Goal: Communication & Community: Answer question/provide support

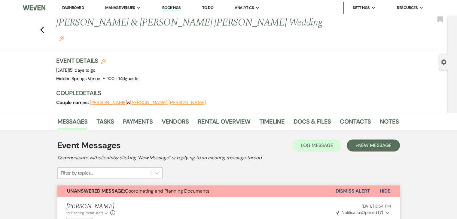
click at [73, 8] on link "Dashboard" at bounding box center [73, 7] width 22 height 5
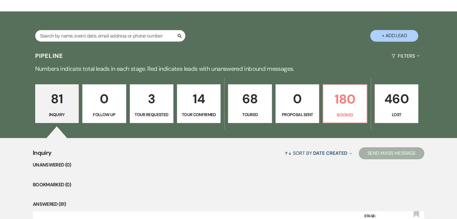
scroll to position [96, 0]
click at [169, 33] on input "text" at bounding box center [110, 36] width 150 height 12
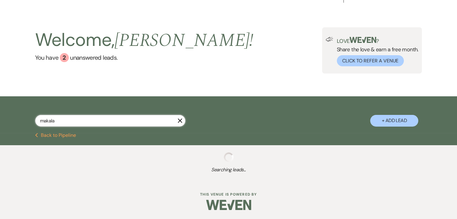
scroll to position [26, 0]
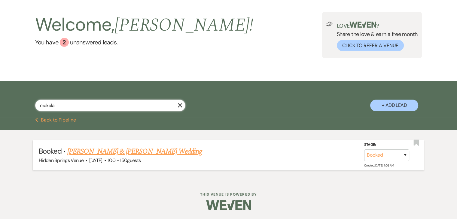
type input "makala"
click at [156, 151] on link "[PERSON_NAME] & [PERSON_NAME] Wedding" at bounding box center [134, 151] width 135 height 11
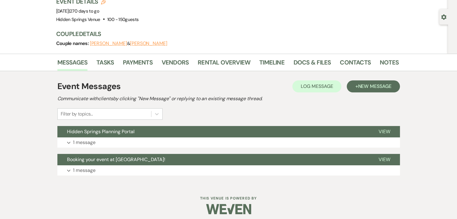
scroll to position [49, 0]
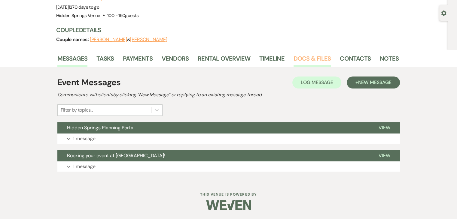
click at [306, 56] on link "Docs & Files" at bounding box center [311, 60] width 37 height 13
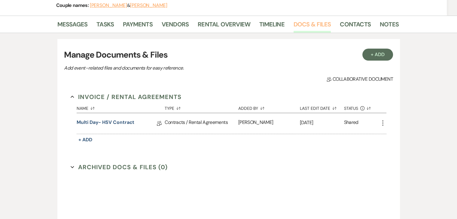
scroll to position [85, 0]
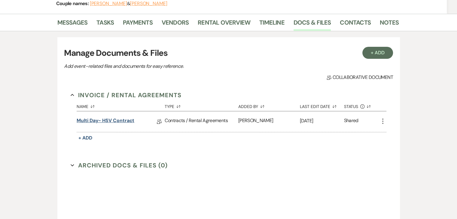
click at [113, 122] on link "Multi Day- HSV Contract" at bounding box center [106, 121] width 58 height 9
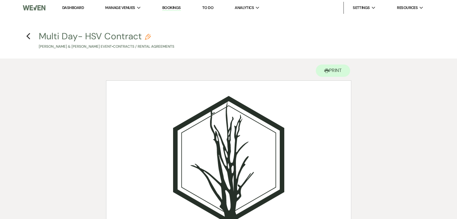
click at [73, 10] on link "Dashboard" at bounding box center [73, 7] width 22 height 5
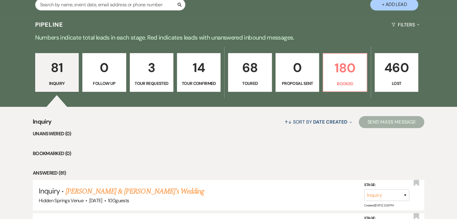
scroll to position [128, 0]
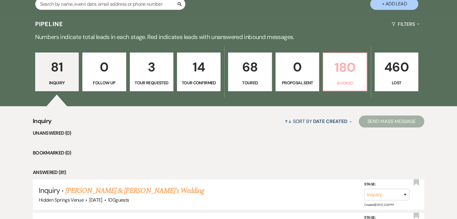
click at [355, 60] on p "180" at bounding box center [345, 67] width 36 height 20
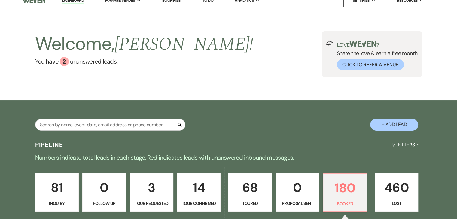
scroll to position [13, 0]
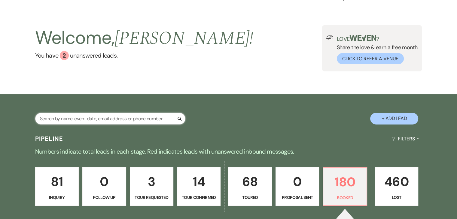
click at [129, 116] on input "text" at bounding box center [110, 119] width 150 height 12
type input "[PERSON_NAME]"
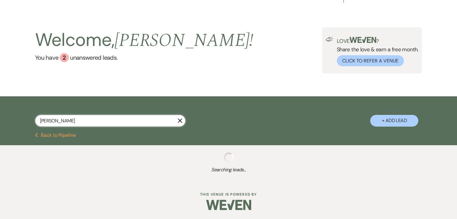
scroll to position [13, 0]
select select "8"
select select "5"
select select "8"
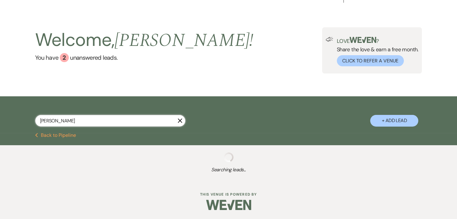
select select "6"
select select "5"
select select "8"
select select "5"
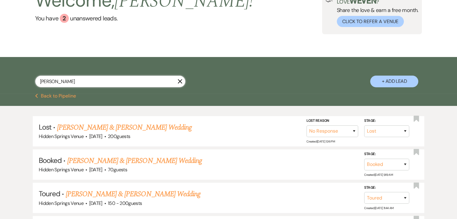
scroll to position [49, 0]
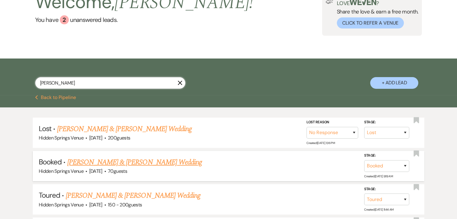
type input "[PERSON_NAME]"
click at [151, 161] on link "[PERSON_NAME] & [PERSON_NAME] Wedding" at bounding box center [134, 162] width 135 height 11
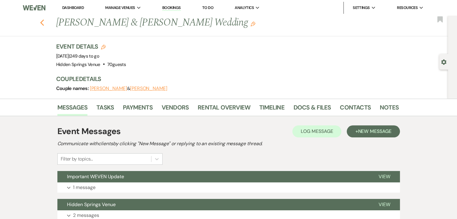
click at [44, 23] on icon "Previous" at bounding box center [42, 22] width 5 height 7
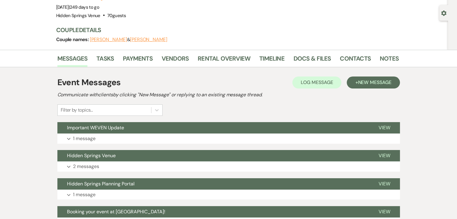
select select "8"
select select "5"
select select "8"
select select "6"
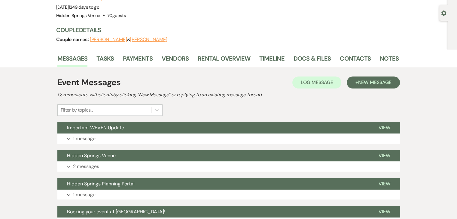
select select "5"
select select "8"
select select "5"
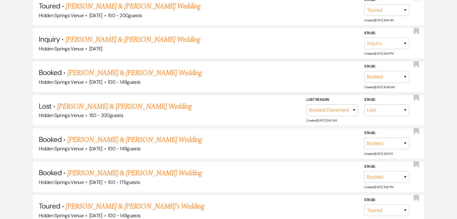
scroll to position [324, 0]
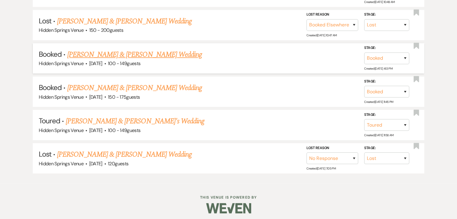
click at [144, 49] on link "[PERSON_NAME] & [PERSON_NAME] Wedding" at bounding box center [134, 54] width 135 height 11
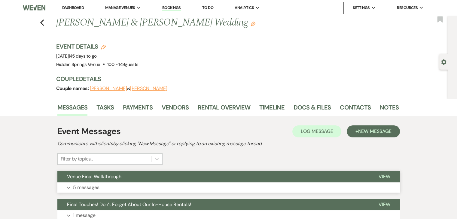
click at [167, 181] on button "Venue Final Walkthrough" at bounding box center [212, 176] width 311 height 11
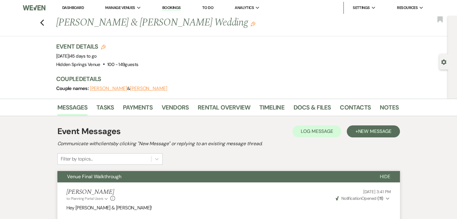
click at [81, 8] on link "Dashboard" at bounding box center [73, 7] width 22 height 5
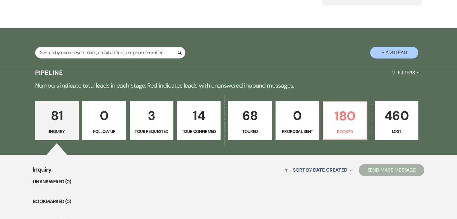
scroll to position [93, 0]
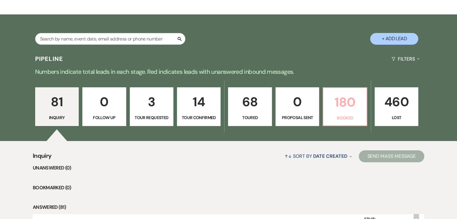
click at [357, 112] on p "180" at bounding box center [345, 102] width 36 height 20
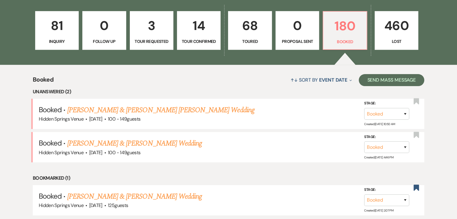
scroll to position [208, 0]
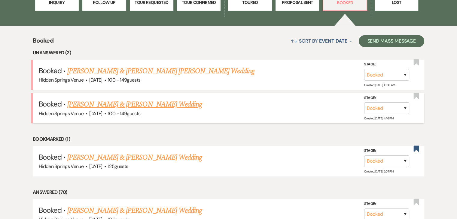
click at [149, 106] on link "[PERSON_NAME] & [PERSON_NAME] Wedding" at bounding box center [134, 104] width 135 height 11
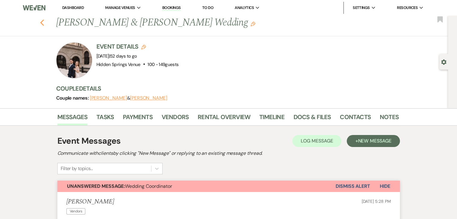
click at [44, 21] on use "button" at bounding box center [42, 23] width 4 height 7
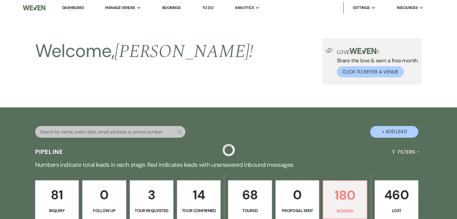
scroll to position [208, 0]
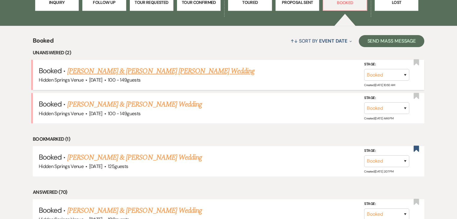
click at [144, 74] on link "[PERSON_NAME] & [PERSON_NAME] [PERSON_NAME] Wedding" at bounding box center [160, 71] width 187 height 11
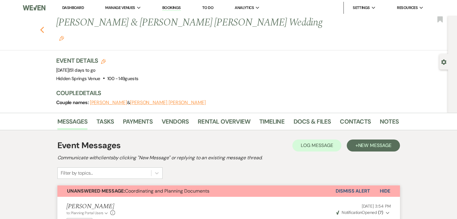
click at [44, 27] on use "button" at bounding box center [42, 30] width 4 height 7
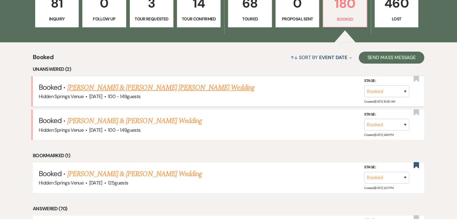
scroll to position [192, 0]
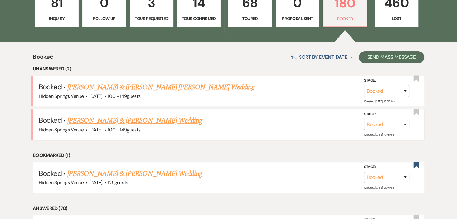
click at [147, 120] on link "[PERSON_NAME] & [PERSON_NAME] Wedding" at bounding box center [134, 120] width 135 height 11
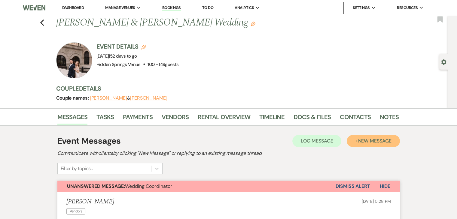
click at [377, 140] on span "New Message" at bounding box center [374, 141] width 33 height 6
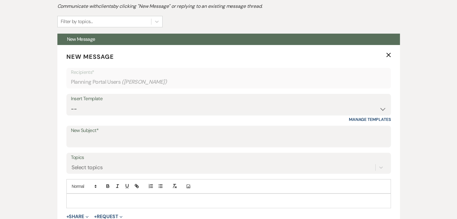
scroll to position [148, 0]
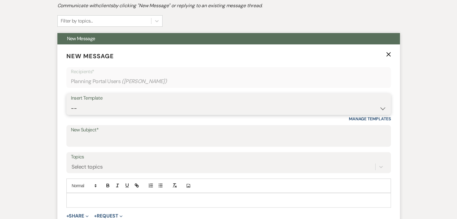
click at [126, 106] on select "-- Initial Inquiry Response Tour Request Response Follow Up Review Email Check-…" at bounding box center [228, 109] width 315 height 12
select select "5451"
click at [71, 103] on select "-- Initial Inquiry Response Tour Request Response Follow Up Review Email Check-…" at bounding box center [228, 109] width 315 height 12
type input "Venue Final Walkthrough"
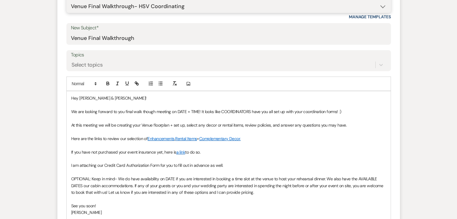
scroll to position [250, 0]
click at [198, 110] on span "We are looking forward to you final walk though meeting on DATE + TIME! It look…" at bounding box center [206, 111] width 270 height 5
click at [274, 111] on span "We are looking forward to you final walk though meeting on [DATE] 10am! It look…" at bounding box center [205, 111] width 269 height 5
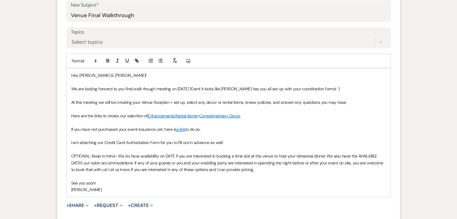
scroll to position [292, 0]
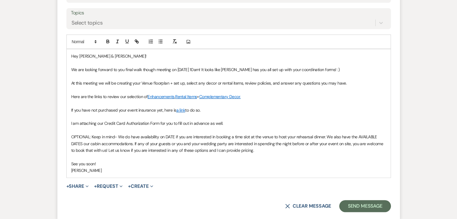
click at [78, 107] on p "If you have not purchased your event insurance yet, here is a link to do so." at bounding box center [228, 110] width 315 height 7
click at [70, 108] on div "Hey [PERSON_NAME] & [PERSON_NAME]! We are looking forward to you final walk tho…" at bounding box center [229, 113] width 324 height 128
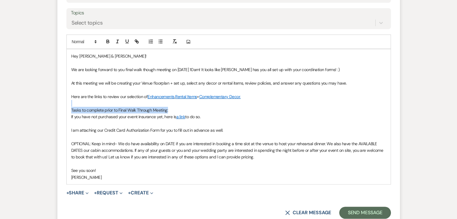
drag, startPoint x: 171, startPoint y: 110, endPoint x: 66, endPoint y: 106, distance: 104.6
click at [66, 106] on div "Hey [PERSON_NAME] & [PERSON_NAME]! We are looking forward to you final walk tho…" at bounding box center [228, 116] width 324 height 135
click at [108, 41] on icon "button" at bounding box center [108, 42] width 2 height 2
click at [127, 42] on icon "button" at bounding box center [126, 41] width 5 height 5
click at [71, 116] on span "If you have not purchased your event insurance yet, here is" at bounding box center [123, 116] width 105 height 5
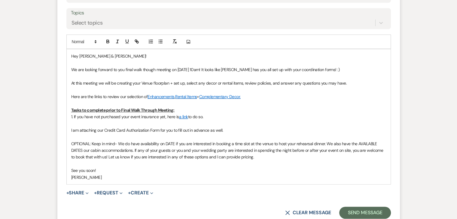
click at [70, 128] on div "Hey [PERSON_NAME] & [PERSON_NAME]! We are looking forward to you final walk tho…" at bounding box center [229, 116] width 324 height 135
drag, startPoint x: 231, startPoint y: 129, endPoint x: 213, endPoint y: 129, distance: 18.0
click at [213, 129] on p "2.I am attaching our Credit Card Authorization Form for you to fill out in adva…" at bounding box center [228, 130] width 315 height 7
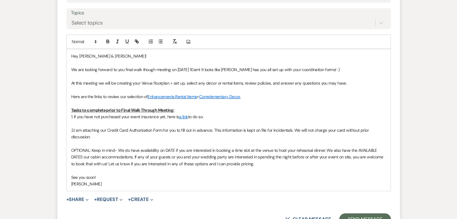
click at [73, 130] on span "2.I am attaching our Credit Card Authorization Form for you to fill out in adva…" at bounding box center [220, 134] width 299 height 12
click at [98, 137] on p "2. I am attaching our Credit Card Authorization Form for you to fill out in adv…" at bounding box center [228, 134] width 315 height 14
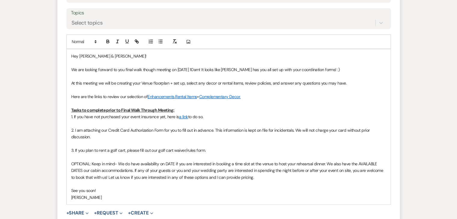
click at [150, 149] on span "3. If you plan to rent a golf cart, please fill out our golf cart waiver/rules …" at bounding box center [138, 150] width 135 height 5
click at [230, 149] on p "3. If you plan to rent a golf cart, please fill out and sign our golf cart waiv…" at bounding box center [228, 150] width 315 height 7
click at [234, 148] on span "3. If you plan to rent a golf cart, please fill out and sign our golf cart waiv…" at bounding box center [196, 150] width 251 height 5
click at [271, 151] on span "3. If you plan to rent a golf cart, please fill out and sign our golf cart waiv…" at bounding box center [204, 150] width 267 height 5
click at [335, 150] on p "3. If you plan to rent a golf cart, please fill out and sign our golf cart waiv…" at bounding box center [228, 150] width 315 height 7
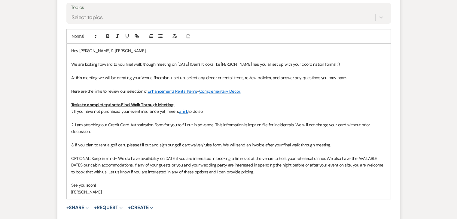
scroll to position [298, 0]
click at [81, 208] on button "+ Share Expand" at bounding box center [77, 207] width 23 height 5
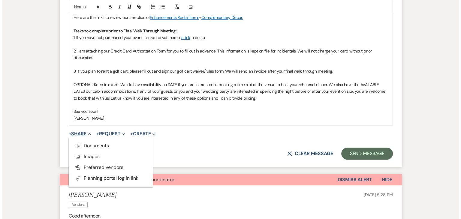
scroll to position [372, 0]
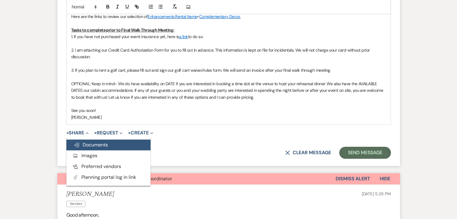
click at [91, 140] on button "Doc Upload Documents" at bounding box center [108, 145] width 84 height 11
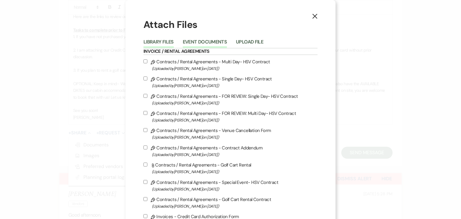
click at [214, 40] on button "Event Documents" at bounding box center [205, 44] width 44 height 8
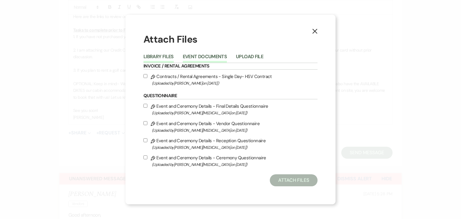
click at [163, 54] on button "Library Files" at bounding box center [159, 58] width 30 height 8
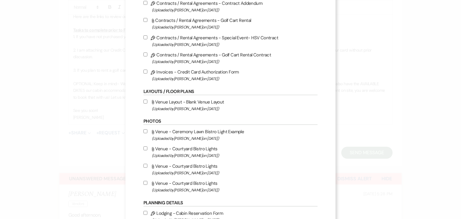
scroll to position [145, 0]
click at [144, 72] on input "Pencil Invoices - Credit Card Authorization Form (Uploaded by [PERSON_NAME] on …" at bounding box center [146, 71] width 4 height 4
checkbox input "true"
click at [144, 57] on label "Pencil Contracts / Rental Agreements - Golf Cart Rental Contract (Uploaded by […" at bounding box center [231, 58] width 174 height 14
click at [144, 56] on input "Pencil Contracts / Rental Agreements - Golf Cart Rental Contract (Uploaded by […" at bounding box center [146, 54] width 4 height 4
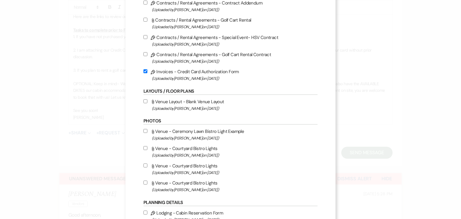
checkbox input "true"
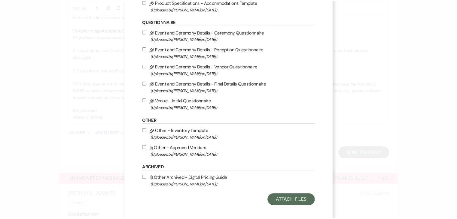
scroll to position [637, 0]
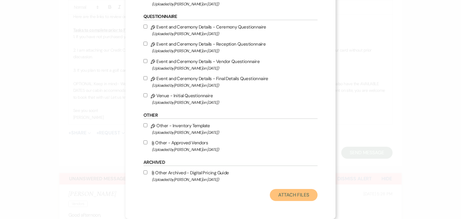
click at [302, 193] on button "Attach Files" at bounding box center [294, 195] width 48 height 12
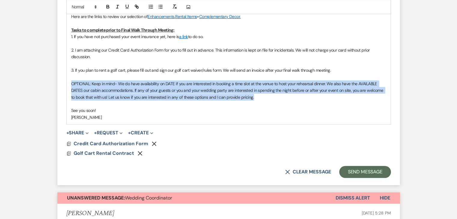
drag, startPoint x: 255, startPoint y: 97, endPoint x: 64, endPoint y: 83, distance: 191.0
click at [64, 83] on form "New Message X Draft saved! Recipients* Planning Portal Users ( [PERSON_NAME] ) …" at bounding box center [228, 2] width 342 height 365
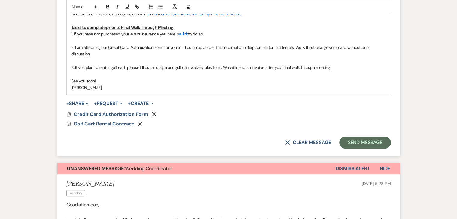
scroll to position [376, 0]
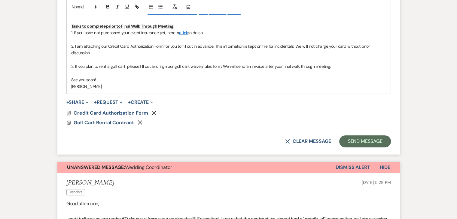
click at [220, 66] on span "3. If you plan to rent a golf cart, please fill out and sign our golf cart waiv…" at bounding box center [201, 66] width 260 height 5
click at [357, 140] on button "Send Message" at bounding box center [364, 141] width 51 height 12
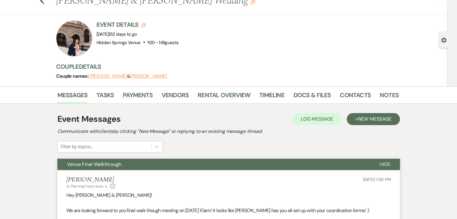
scroll to position [0, 0]
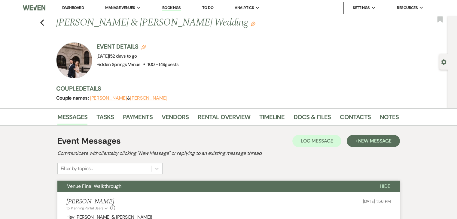
click at [72, 7] on link "Dashboard" at bounding box center [73, 7] width 22 height 5
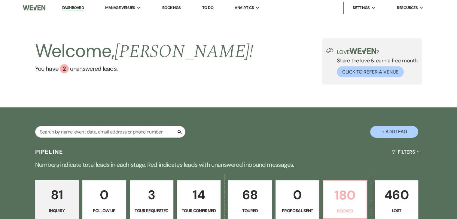
click at [350, 200] on p "180" at bounding box center [345, 195] width 36 height 20
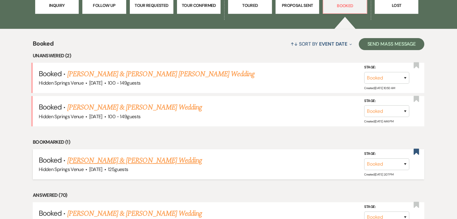
scroll to position [203, 0]
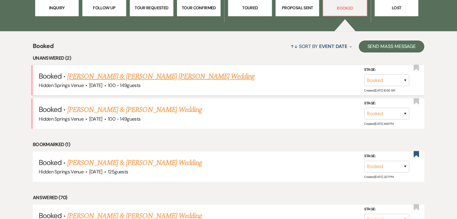
click at [159, 75] on link "[PERSON_NAME] & [PERSON_NAME] [PERSON_NAME] Wedding" at bounding box center [160, 76] width 187 height 11
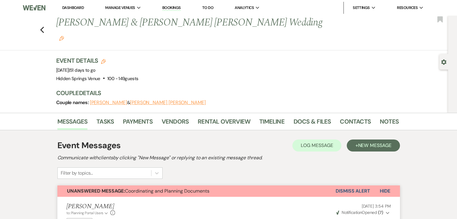
click at [80, 9] on link "Dashboard" at bounding box center [73, 7] width 22 height 5
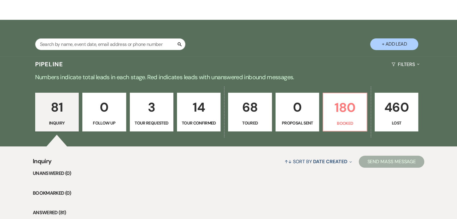
scroll to position [89, 0]
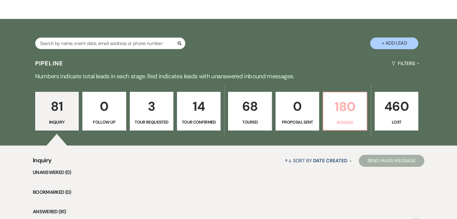
click at [345, 121] on p "Booked" at bounding box center [345, 122] width 36 height 7
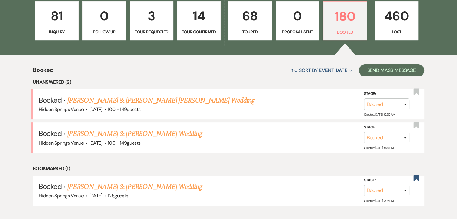
scroll to position [185, 0]
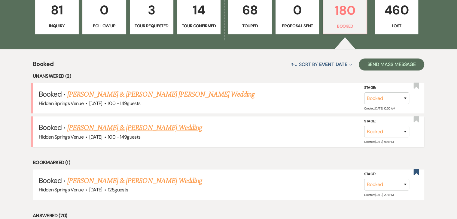
click at [145, 129] on link "[PERSON_NAME] & [PERSON_NAME] Wedding" at bounding box center [134, 128] width 135 height 11
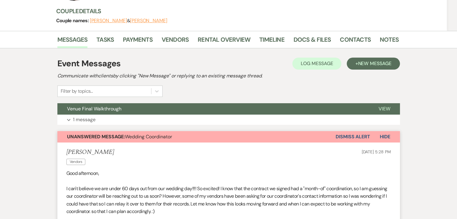
scroll to position [71, 0]
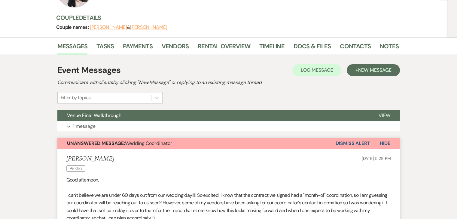
click at [360, 144] on button "Dismiss Alert" at bounding box center [353, 143] width 35 height 11
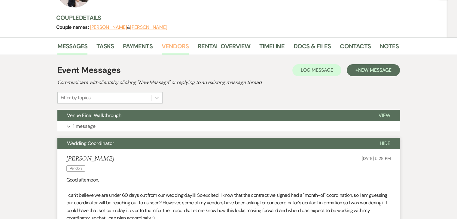
click at [178, 47] on link "Vendors" at bounding box center [175, 47] width 27 height 13
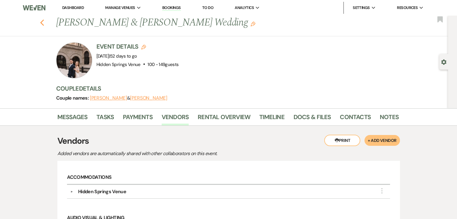
click at [44, 26] on icon "Previous" at bounding box center [42, 22] width 5 height 7
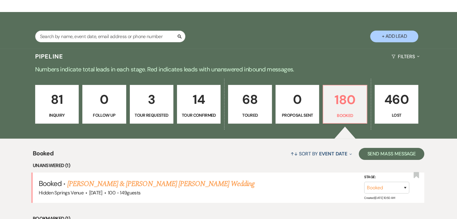
scroll to position [95, 0]
